Goal: Task Accomplishment & Management: Manage account settings

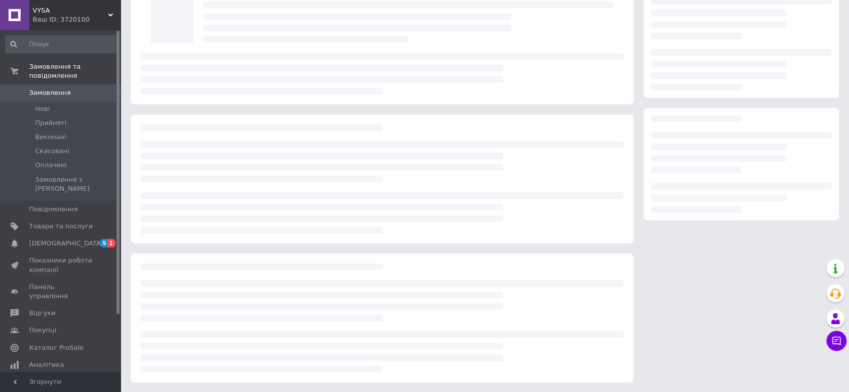
scroll to position [66, 0]
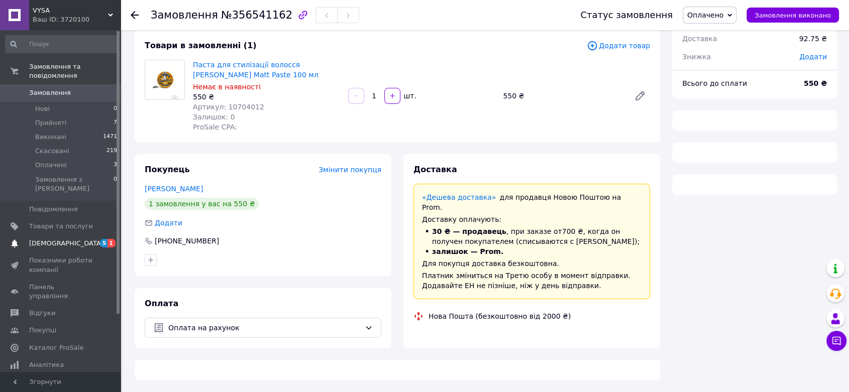
click at [32, 239] on span "[DEMOGRAPHIC_DATA]" at bounding box center [66, 243] width 74 height 9
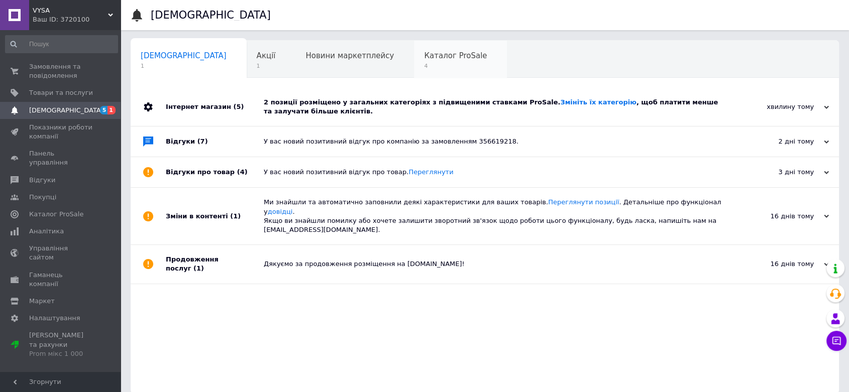
click at [424, 67] on span "4" at bounding box center [455, 66] width 63 height 8
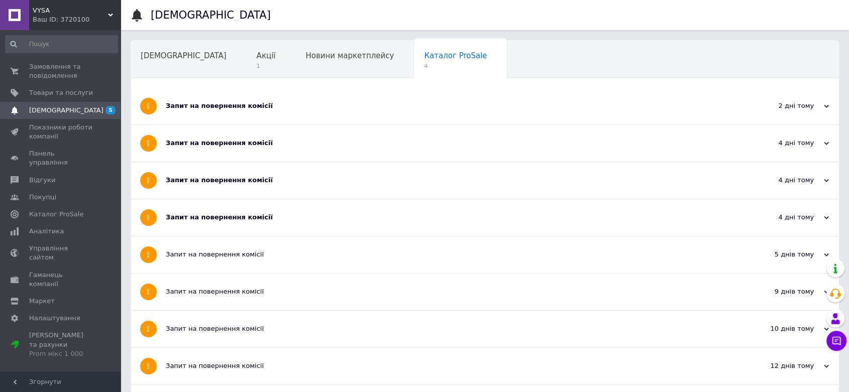
click at [333, 215] on div "Запит на повернення комісії" at bounding box center [447, 217] width 562 height 9
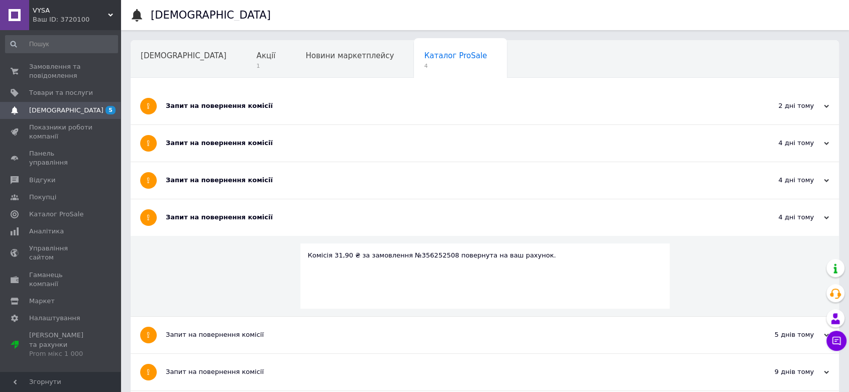
click at [322, 191] on div "Запит на повернення комісії" at bounding box center [447, 180] width 562 height 37
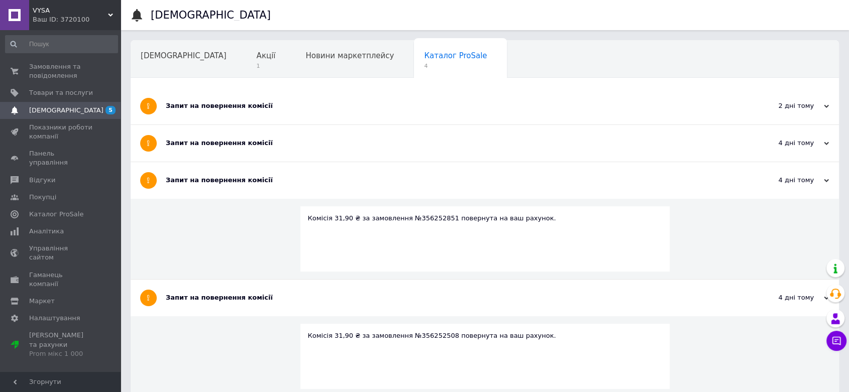
click at [321, 140] on div "Запит на повернення комісії" at bounding box center [447, 143] width 562 height 9
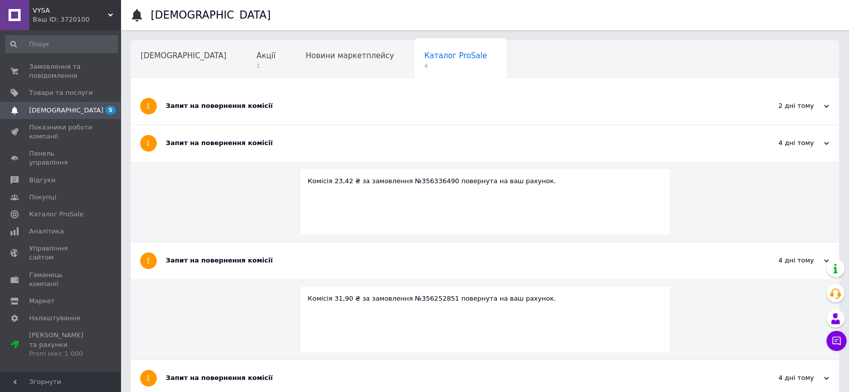
click at [312, 111] on div "Запит на повернення комісії" at bounding box center [447, 106] width 562 height 37
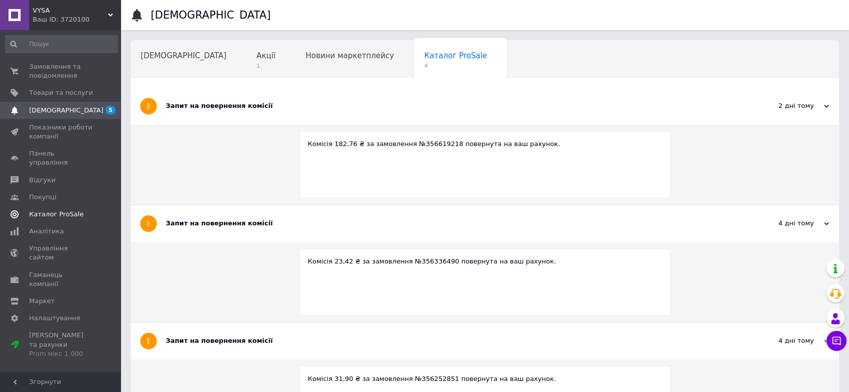
click at [48, 210] on span "Каталог ProSale" at bounding box center [56, 214] width 54 height 9
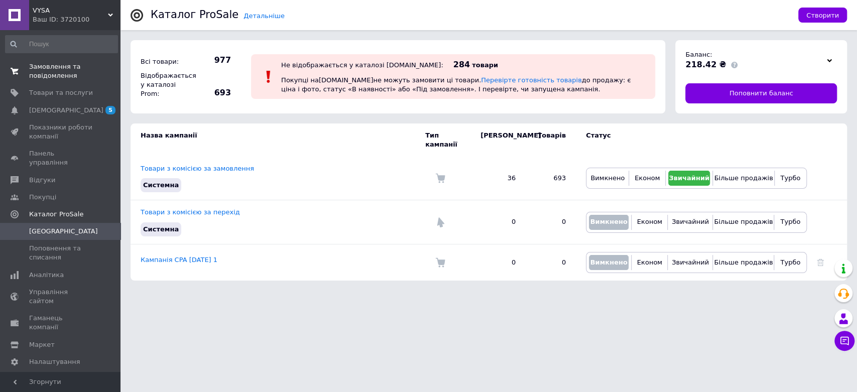
click at [36, 76] on span "Замовлення та повідомлення" at bounding box center [61, 71] width 64 height 18
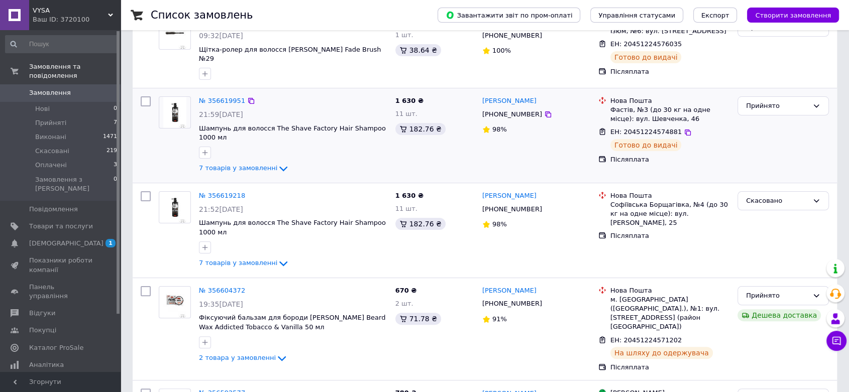
scroll to position [186, 0]
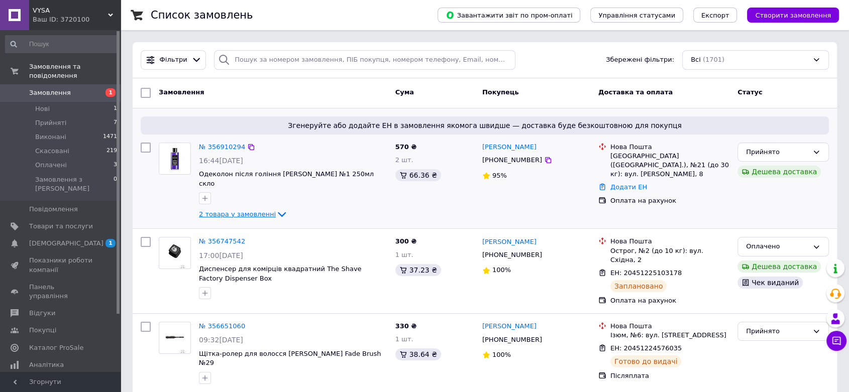
click at [276, 210] on icon at bounding box center [282, 214] width 12 height 12
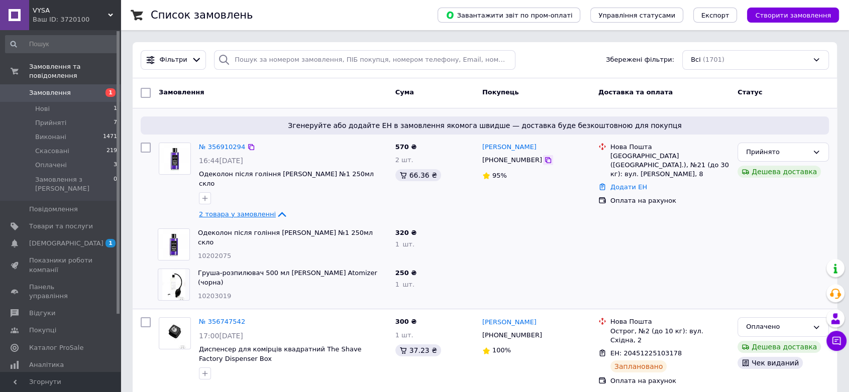
click at [544, 164] on icon at bounding box center [548, 160] width 8 height 8
click at [141, 246] on div at bounding box center [145, 244] width 17 height 40
drag, startPoint x: 241, startPoint y: 245, endPoint x: 198, endPoint y: 243, distance: 43.2
click at [198, 252] on div "10202075" at bounding box center [292, 257] width 189 height 10
copy span "10202075"
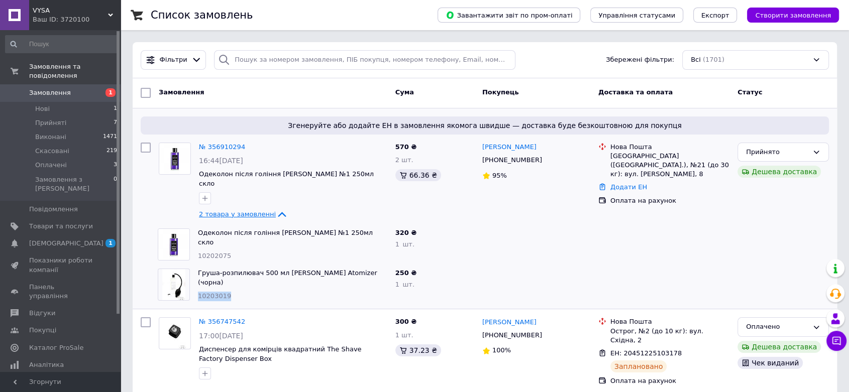
drag, startPoint x: 232, startPoint y: 280, endPoint x: 197, endPoint y: 285, distance: 35.0
click at [198, 292] on div "10203019" at bounding box center [292, 297] width 189 height 10
copy span "10203019"
click at [544, 164] on icon at bounding box center [548, 160] width 8 height 8
click at [746, 155] on div "Прийнято" at bounding box center [777, 152] width 62 height 11
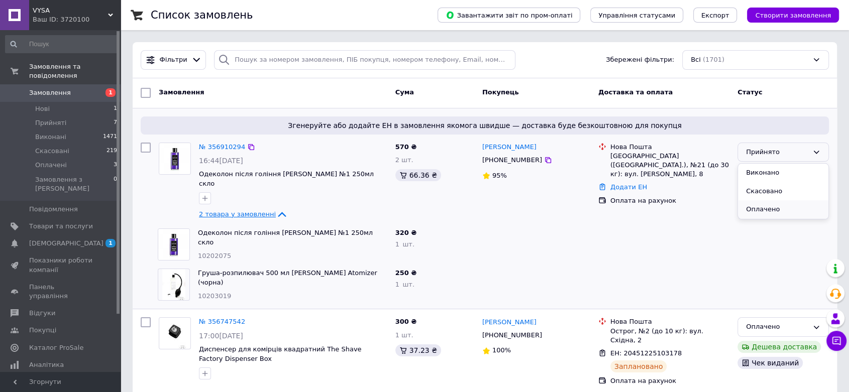
click at [754, 217] on li "Оплачено" at bounding box center [783, 209] width 90 height 19
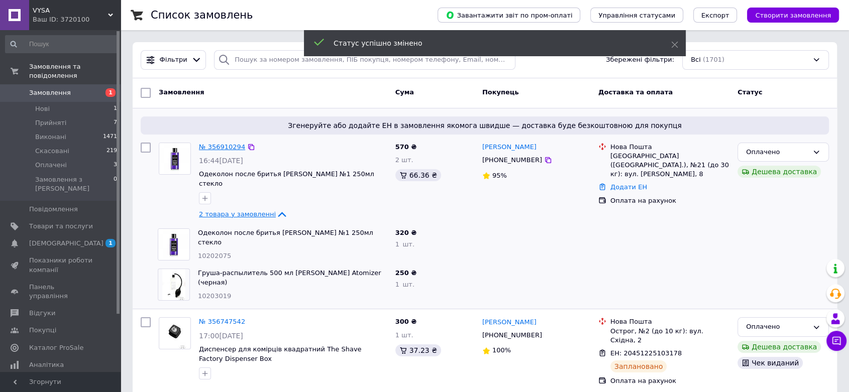
click at [219, 148] on link "№ 356910294" at bounding box center [222, 147] width 46 height 8
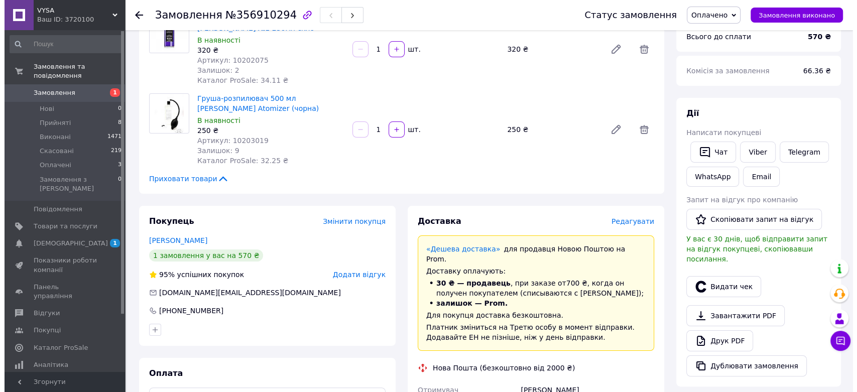
scroll to position [186, 0]
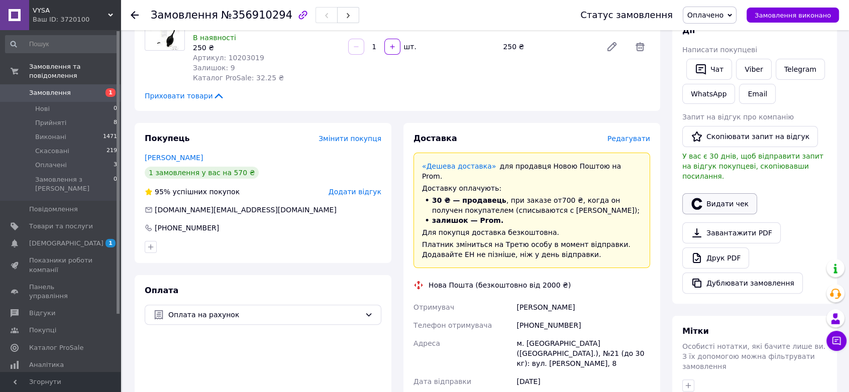
click at [727, 214] on button "Видати чек" at bounding box center [719, 203] width 75 height 21
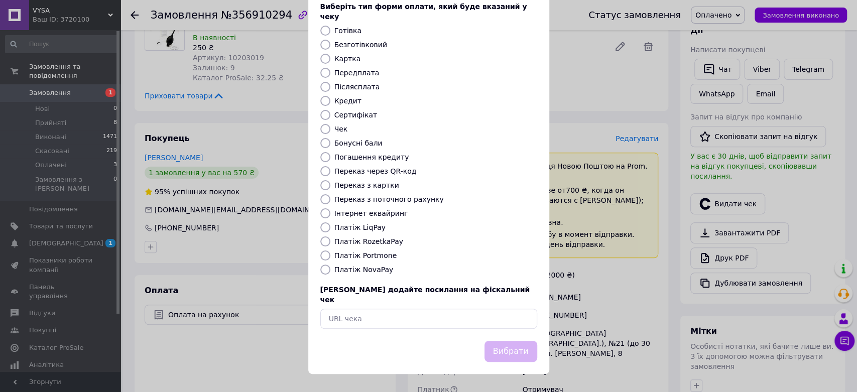
scroll to position [110, 0]
click at [450, 312] on input "text" at bounding box center [428, 319] width 217 height 20
paste input "https://check.checkbox.ua/d7190944-e8c8-4ac5-a918-d6bf9f88f8ee"
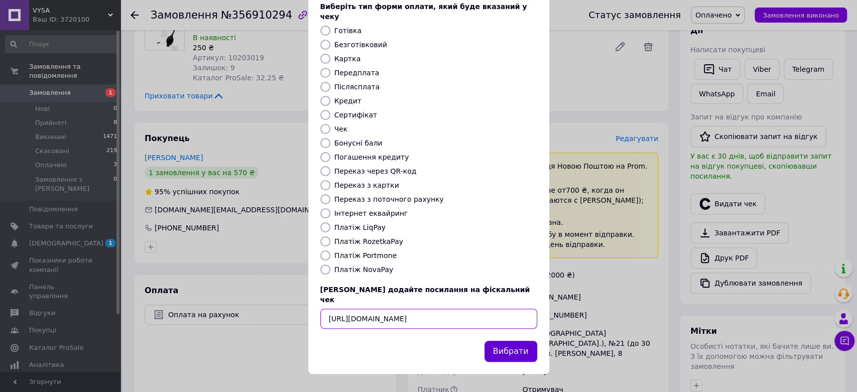
type input "https://check.checkbox.ua/d7190944-e8c8-4ac5-a918-d6bf9f88f8ee"
click at [509, 352] on button "Вибрати" at bounding box center [511, 352] width 53 height 22
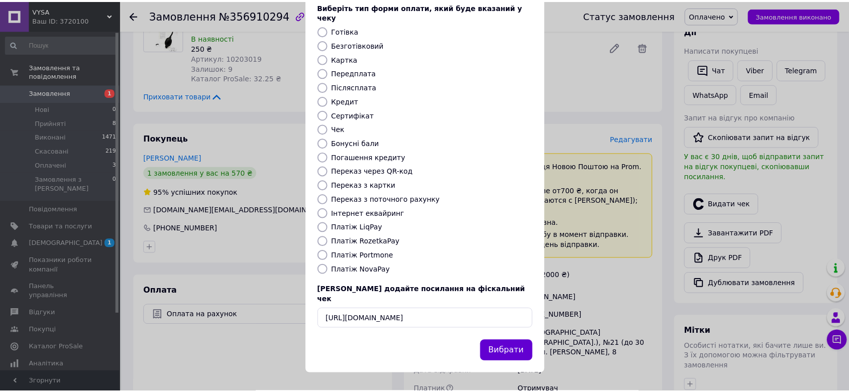
scroll to position [0, 0]
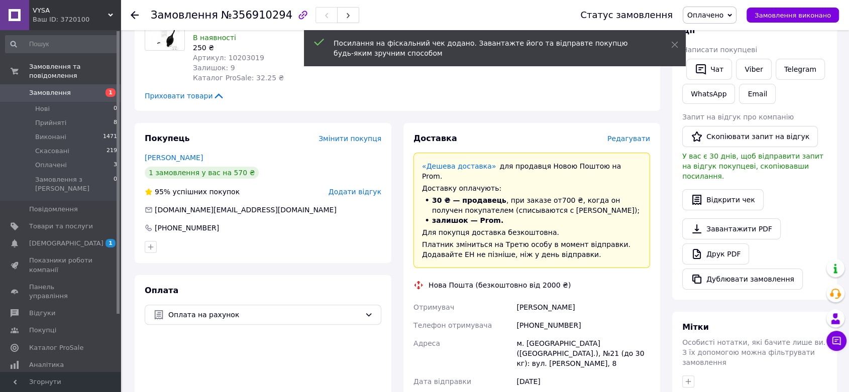
click at [137, 16] on icon at bounding box center [135, 15] width 8 height 8
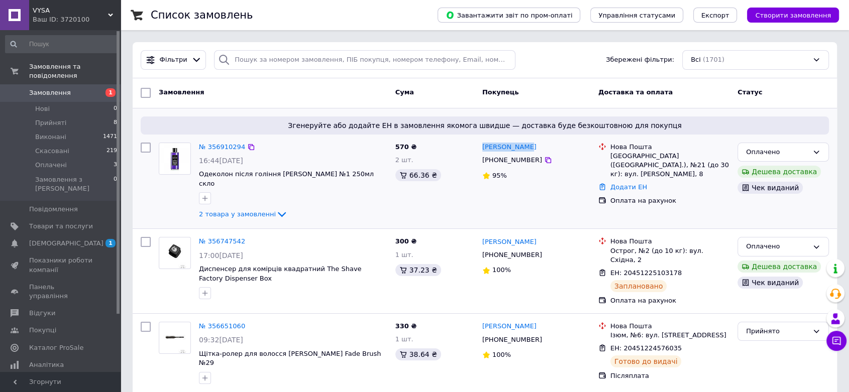
drag, startPoint x: 533, startPoint y: 147, endPoint x: 481, endPoint y: 149, distance: 51.7
click at [481, 149] on div "Рубець Євген" at bounding box center [536, 148] width 110 height 12
copy link "Рубець Євген"
click at [544, 164] on icon at bounding box center [548, 160] width 8 height 8
click at [632, 183] on link "Додати ЕН" at bounding box center [628, 187] width 37 height 8
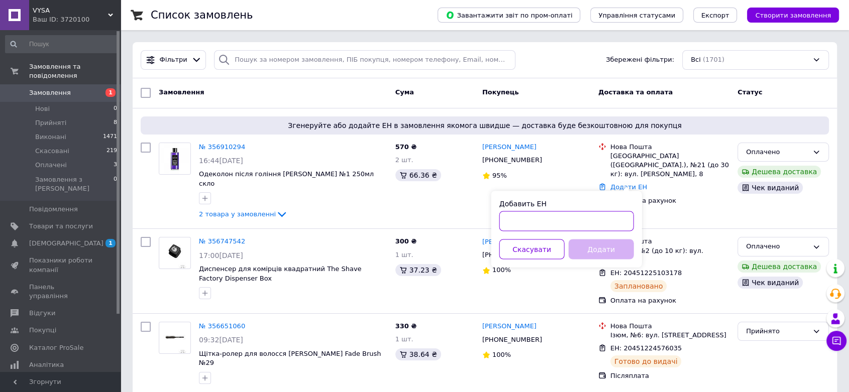
click at [600, 225] on input "Добавить ЕН" at bounding box center [566, 221] width 135 height 20
paste input "20451225293395"
type input "20451225293395"
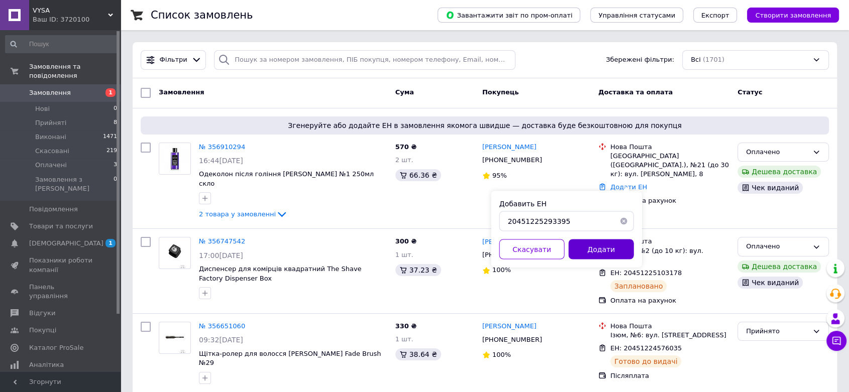
click at [617, 253] on button "Додати" at bounding box center [600, 249] width 65 height 20
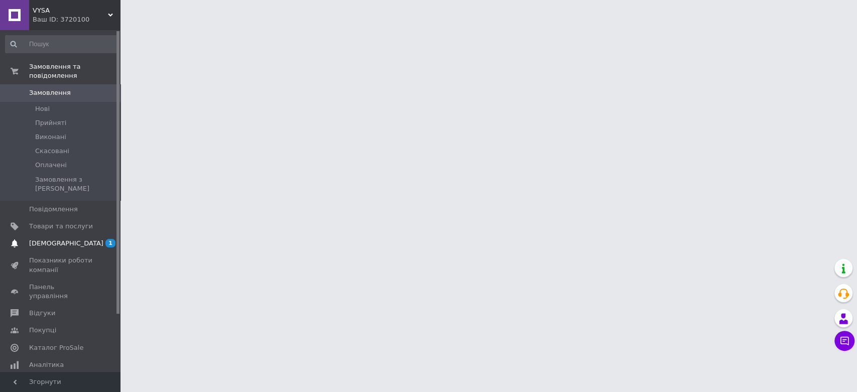
click at [52, 239] on span "[DEMOGRAPHIC_DATA]" at bounding box center [66, 243] width 74 height 9
